Goal: Task Accomplishment & Management: Manage account settings

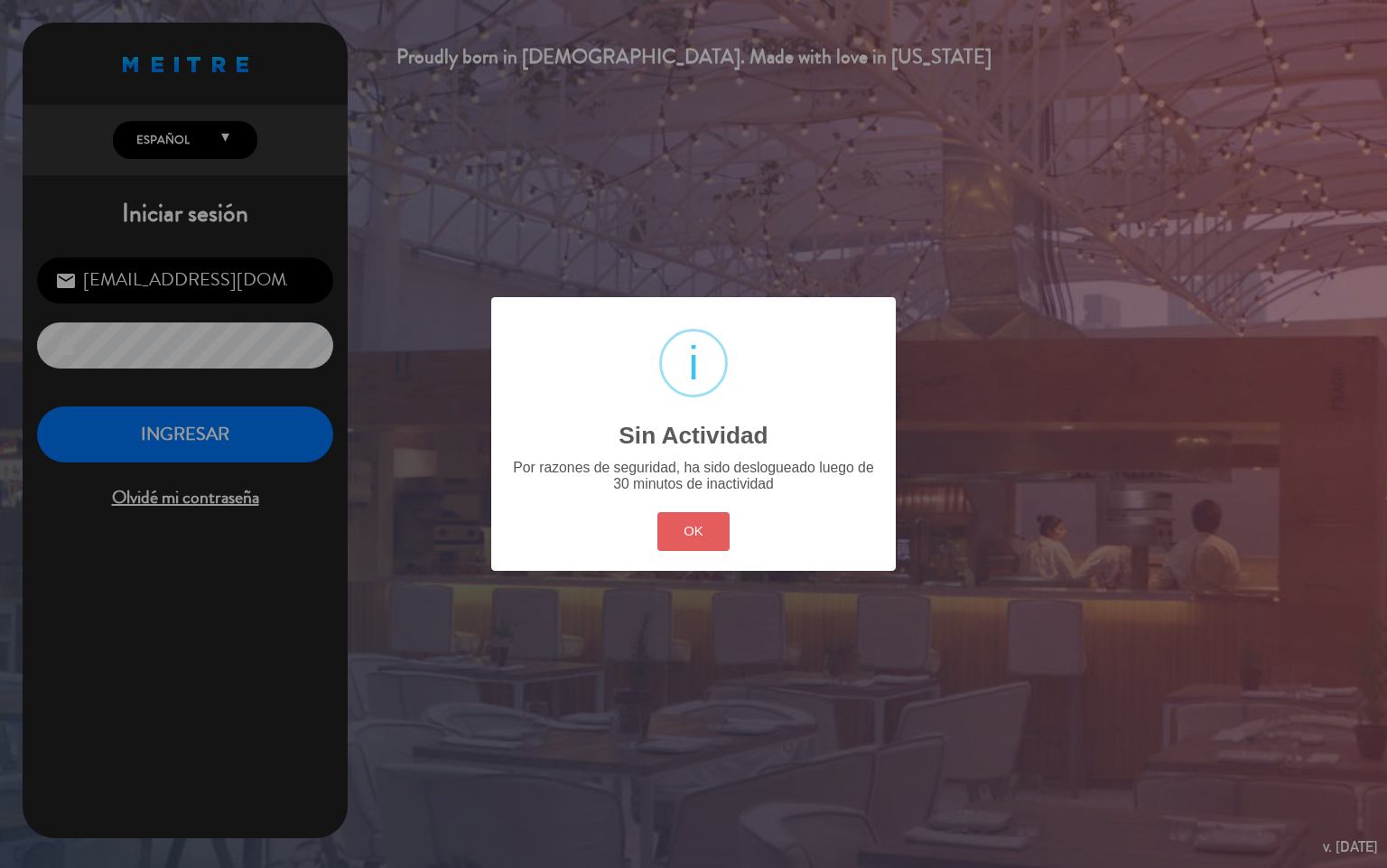
click at [689, 541] on button "OK" at bounding box center [694, 531] width 73 height 39
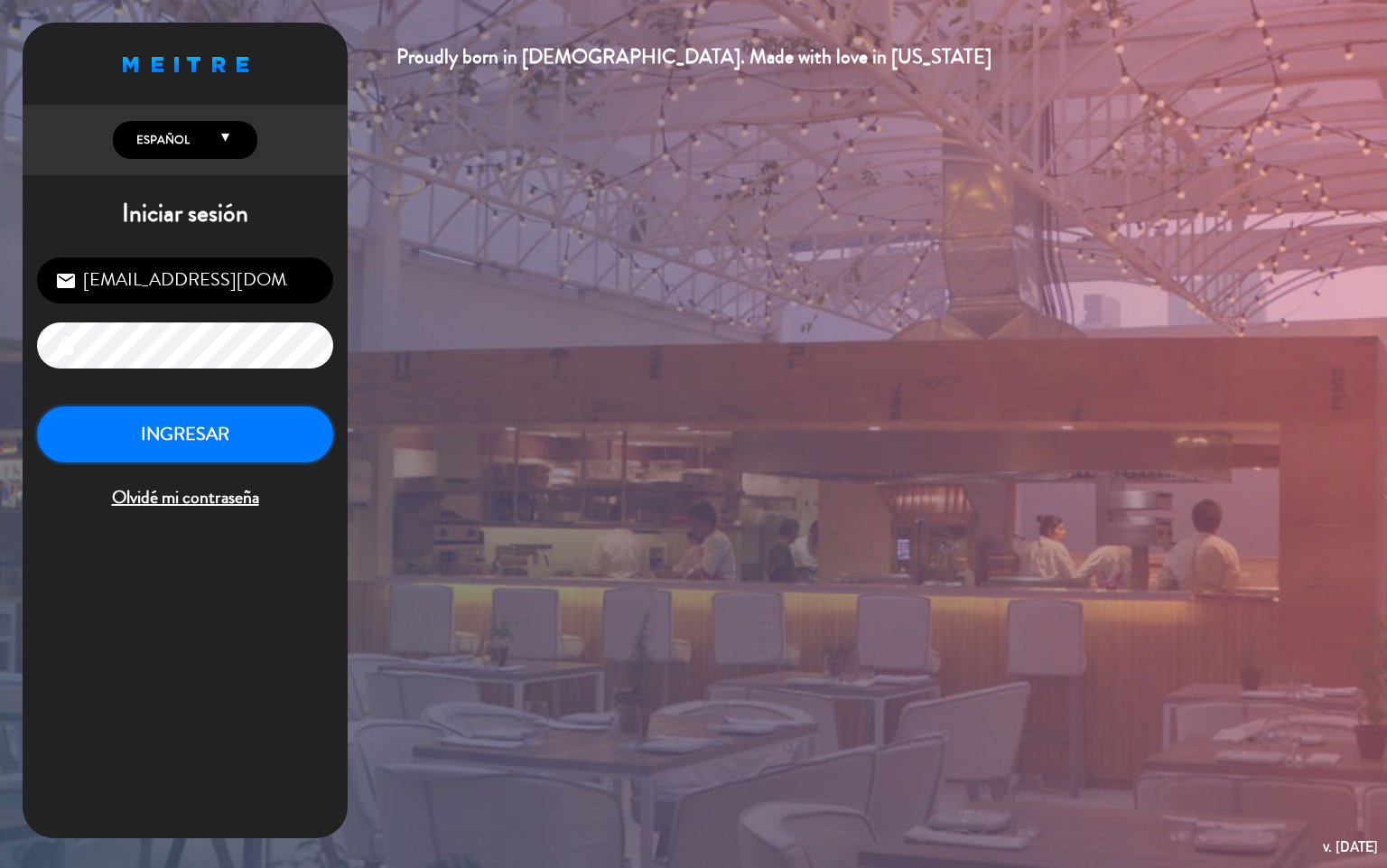
click at [200, 424] on button "INGRESAR" at bounding box center [185, 435] width 296 height 57
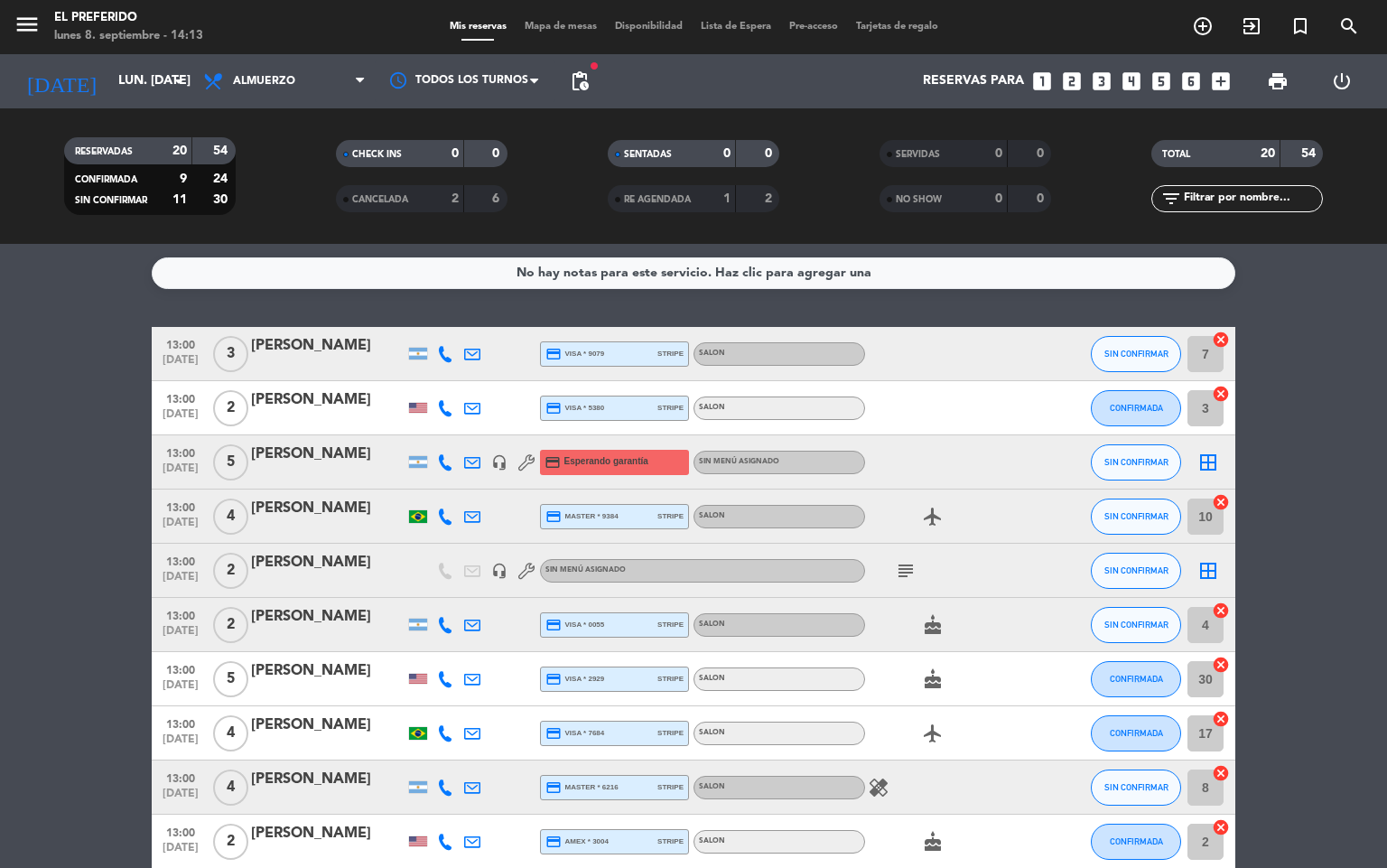
click at [586, 92] on span "pending_actions" at bounding box center [580, 82] width 36 height 36
click at [569, 68] on span "pending_actions" at bounding box center [580, 82] width 36 height 36
click at [583, 86] on span "pending_actions" at bounding box center [580, 81] width 22 height 22
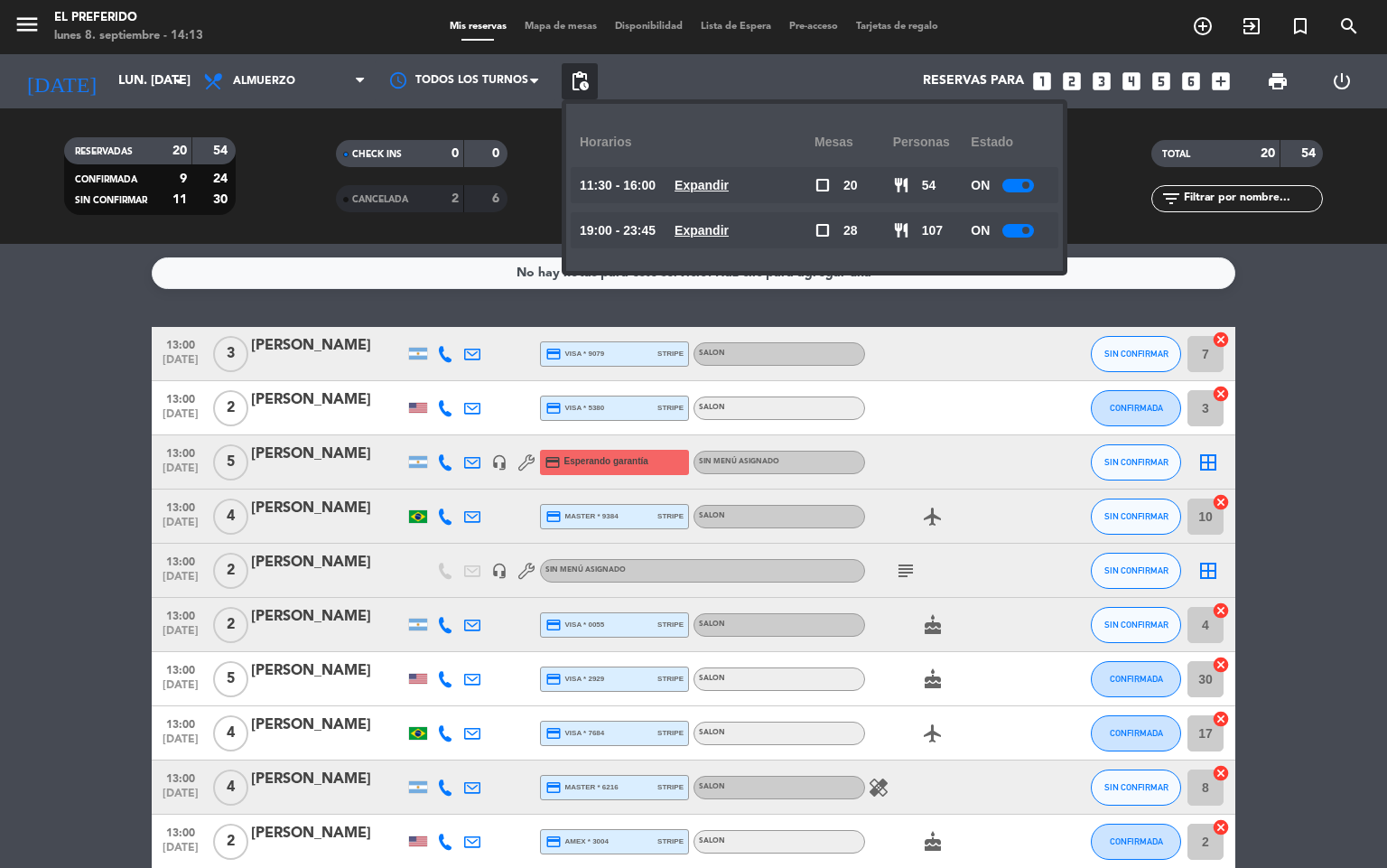
click at [700, 182] on u "Expandir" at bounding box center [701, 184] width 54 height 14
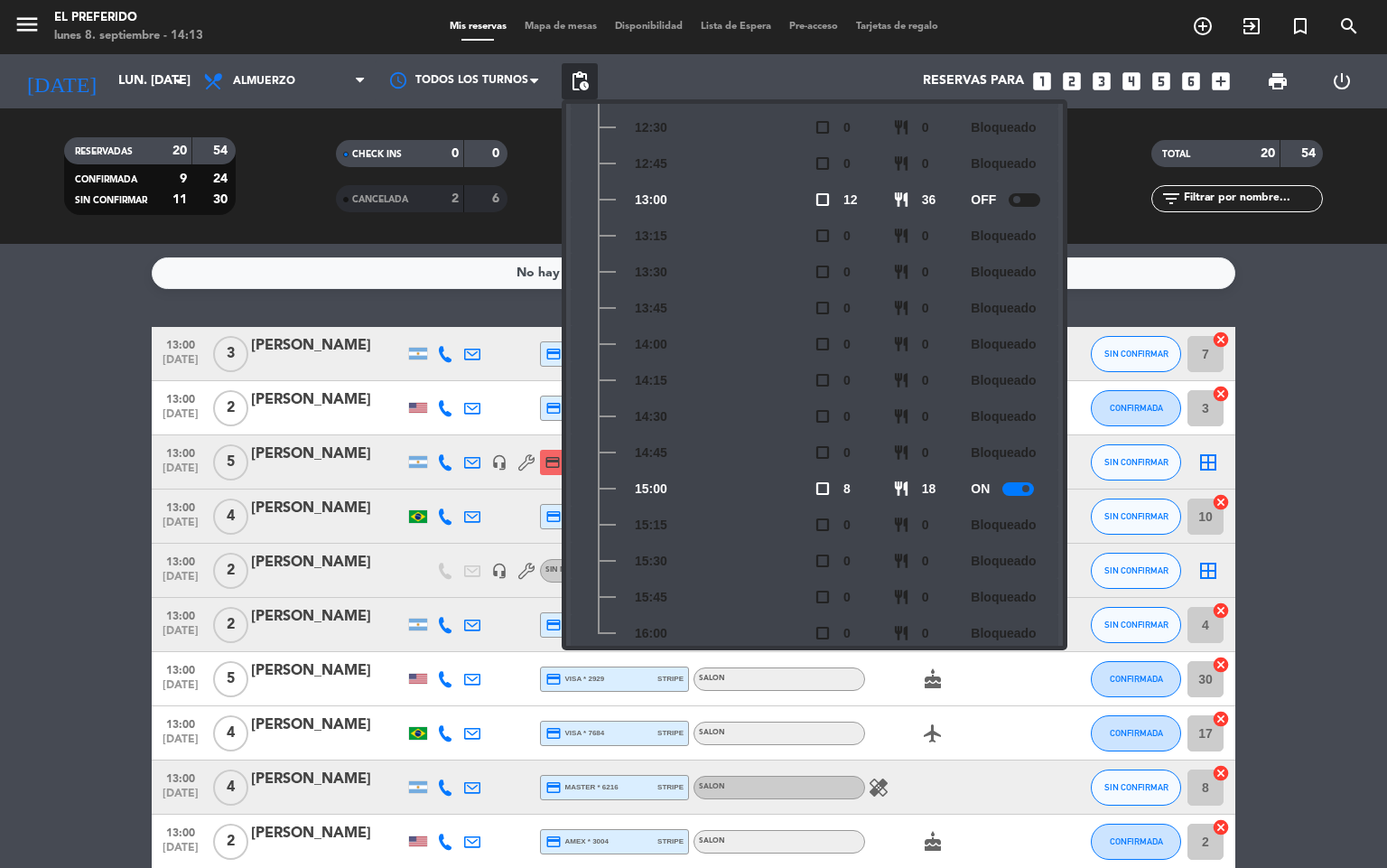
scroll to position [310, 0]
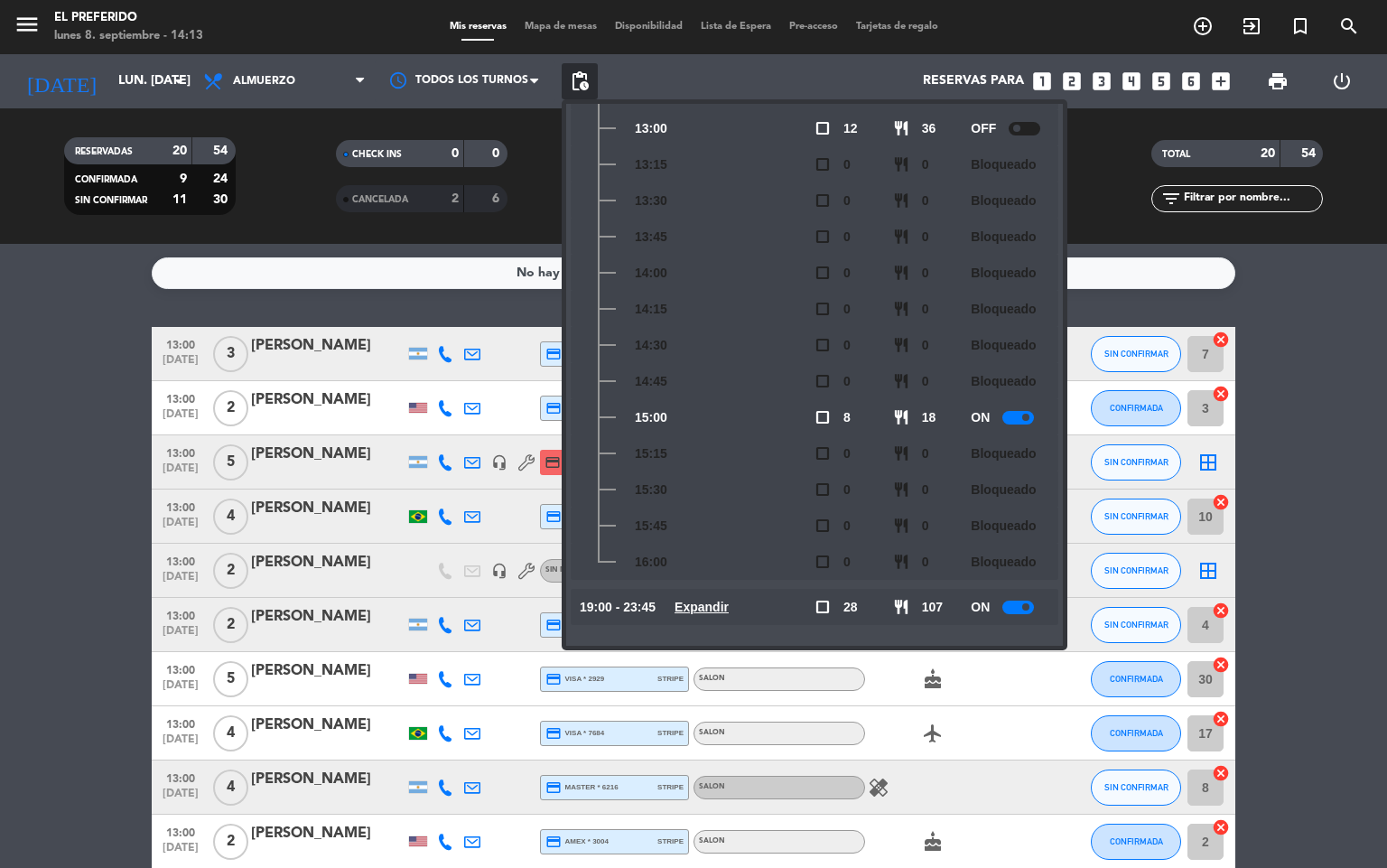
click at [1024, 407] on div "ON" at bounding box center [1010, 417] width 79 height 36
click at [1022, 413] on div at bounding box center [1017, 418] width 31 height 13
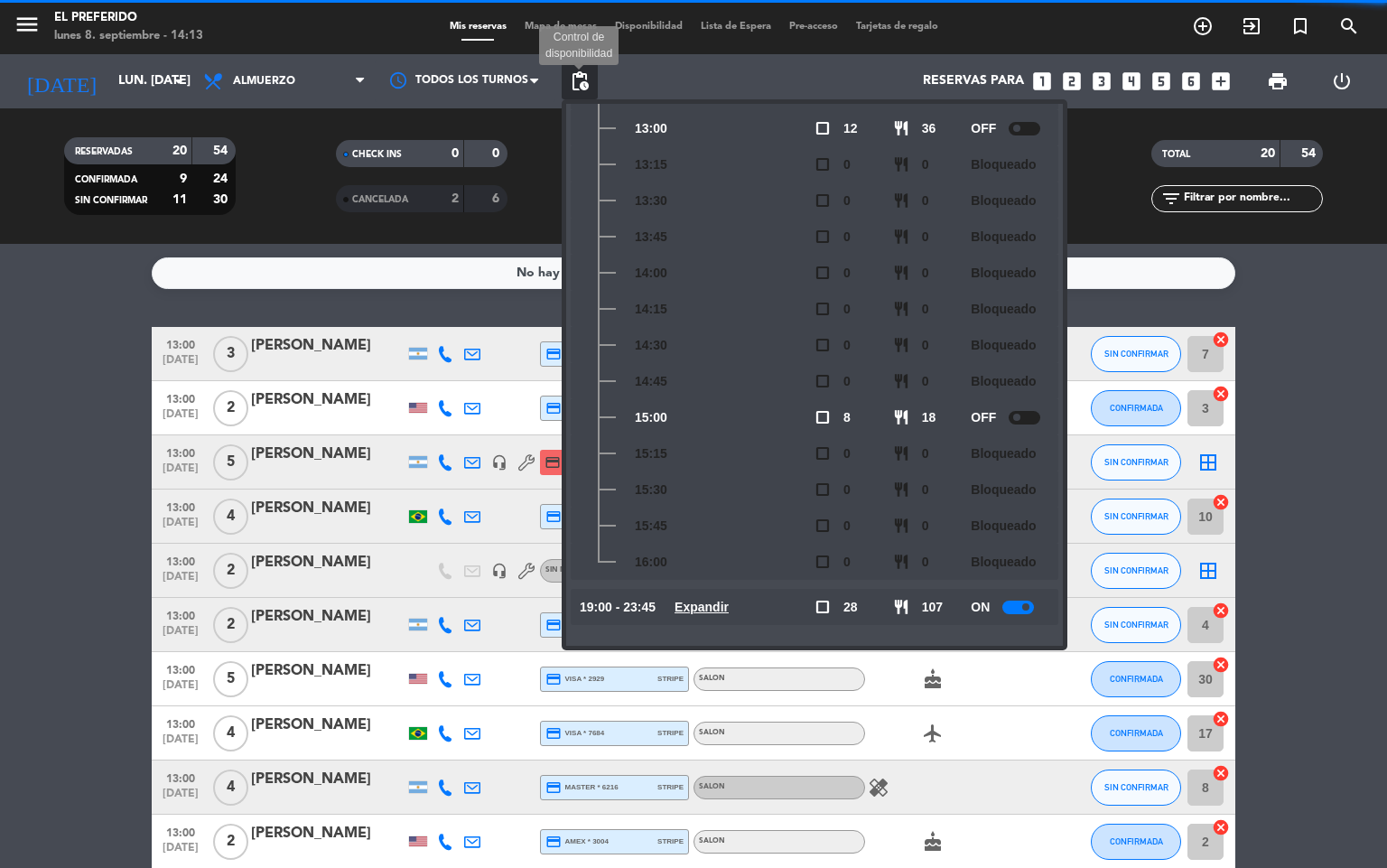
click at [586, 86] on span "pending_actions" at bounding box center [580, 81] width 22 height 22
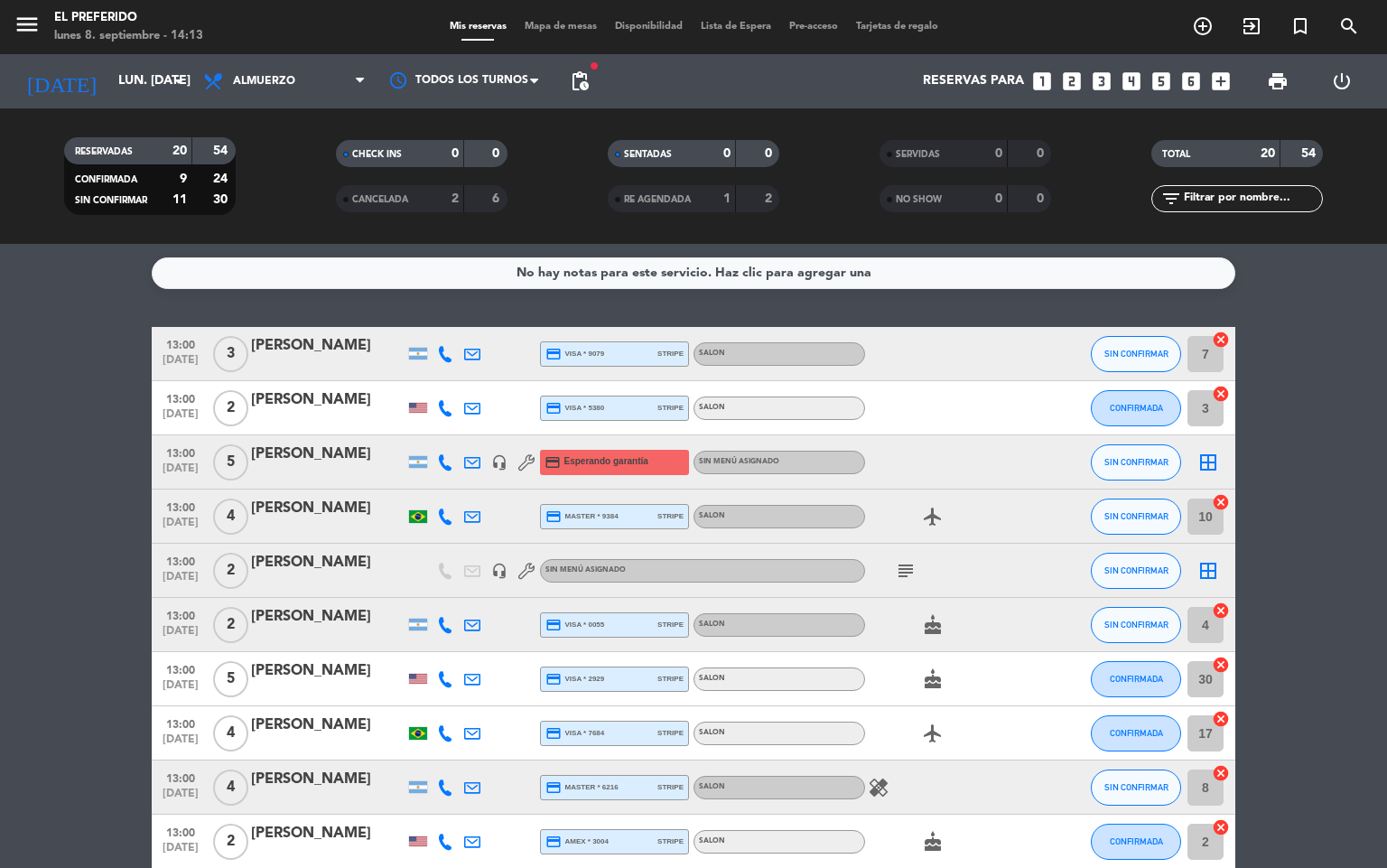
click at [1328, 402] on bookings-row "13:00 [DATE] 3 [PERSON_NAME] credit_card visa * 9079 stripe SALON SIN CONFIRMAR…" at bounding box center [694, 881] width 1387 height 1109
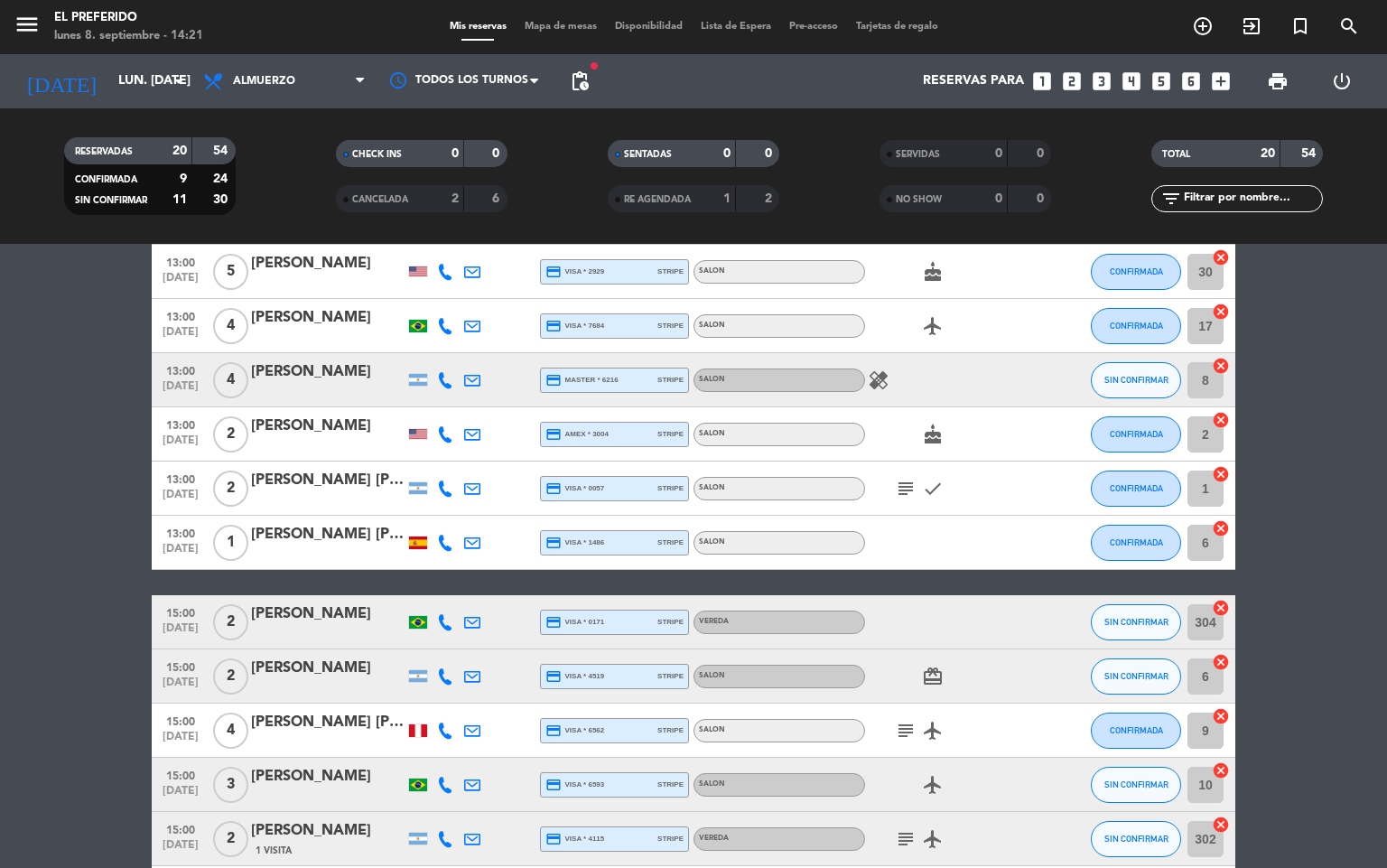
scroll to position [658, 0]
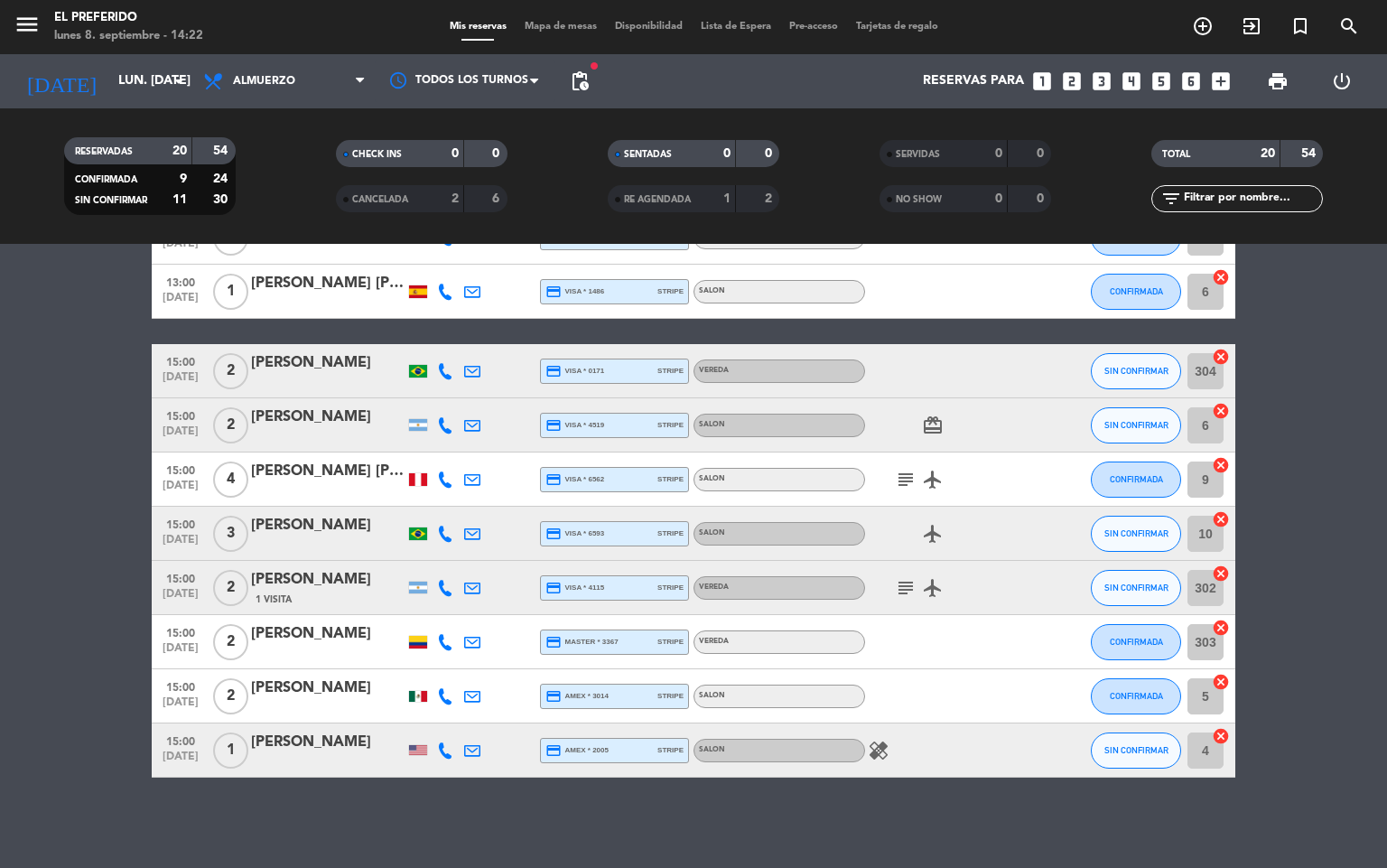
click at [61, 583] on bookings-row "13:00 [DATE] 3 [PERSON_NAME] credit_card visa * 9079 stripe SALON SIN CONFIRMAR…" at bounding box center [694, 223] width 1387 height 1109
